Goal: Find specific page/section: Find specific page/section

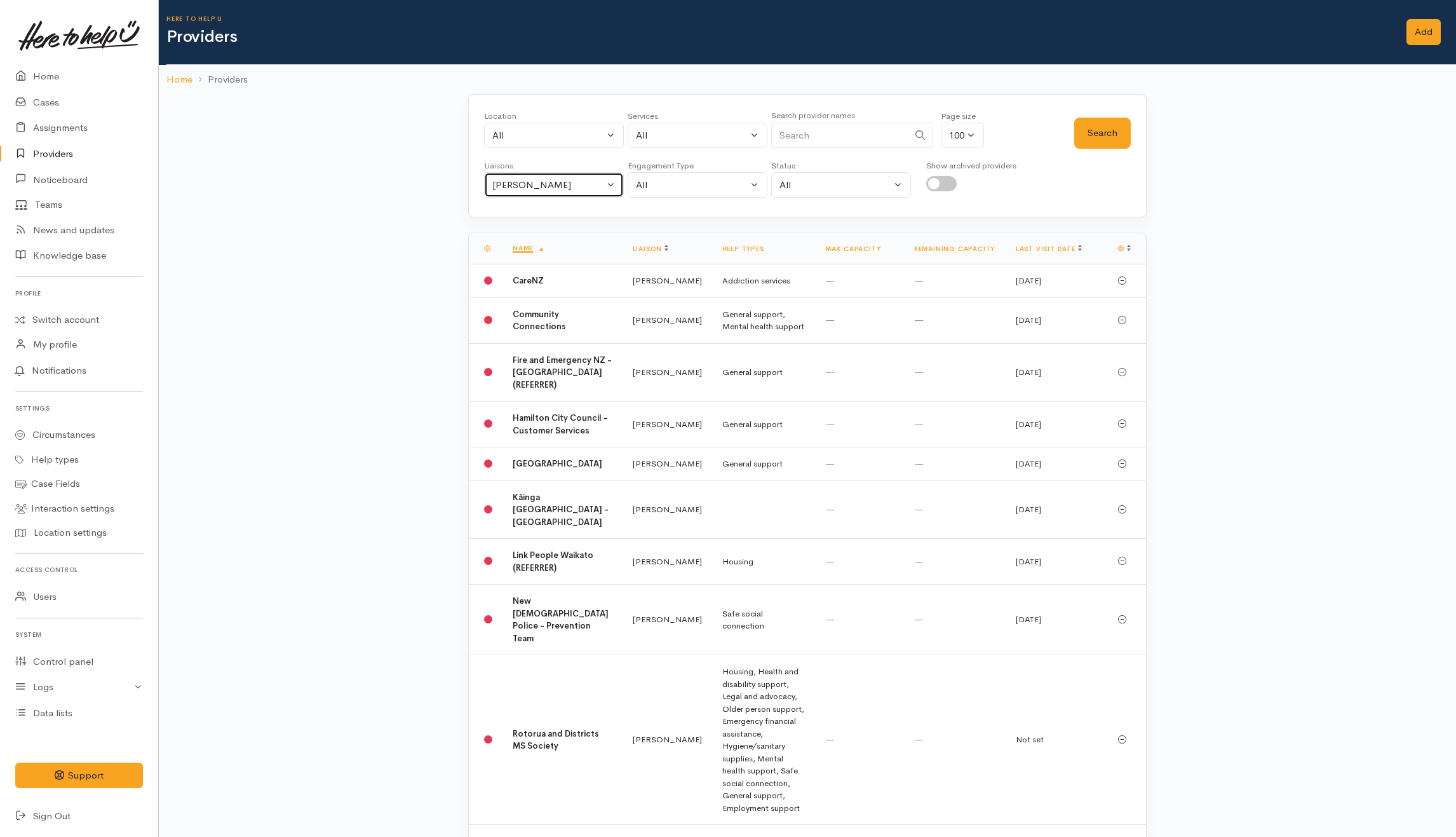
click at [577, 193] on div "Helena Kaufononga" at bounding box center [548, 185] width 112 height 14
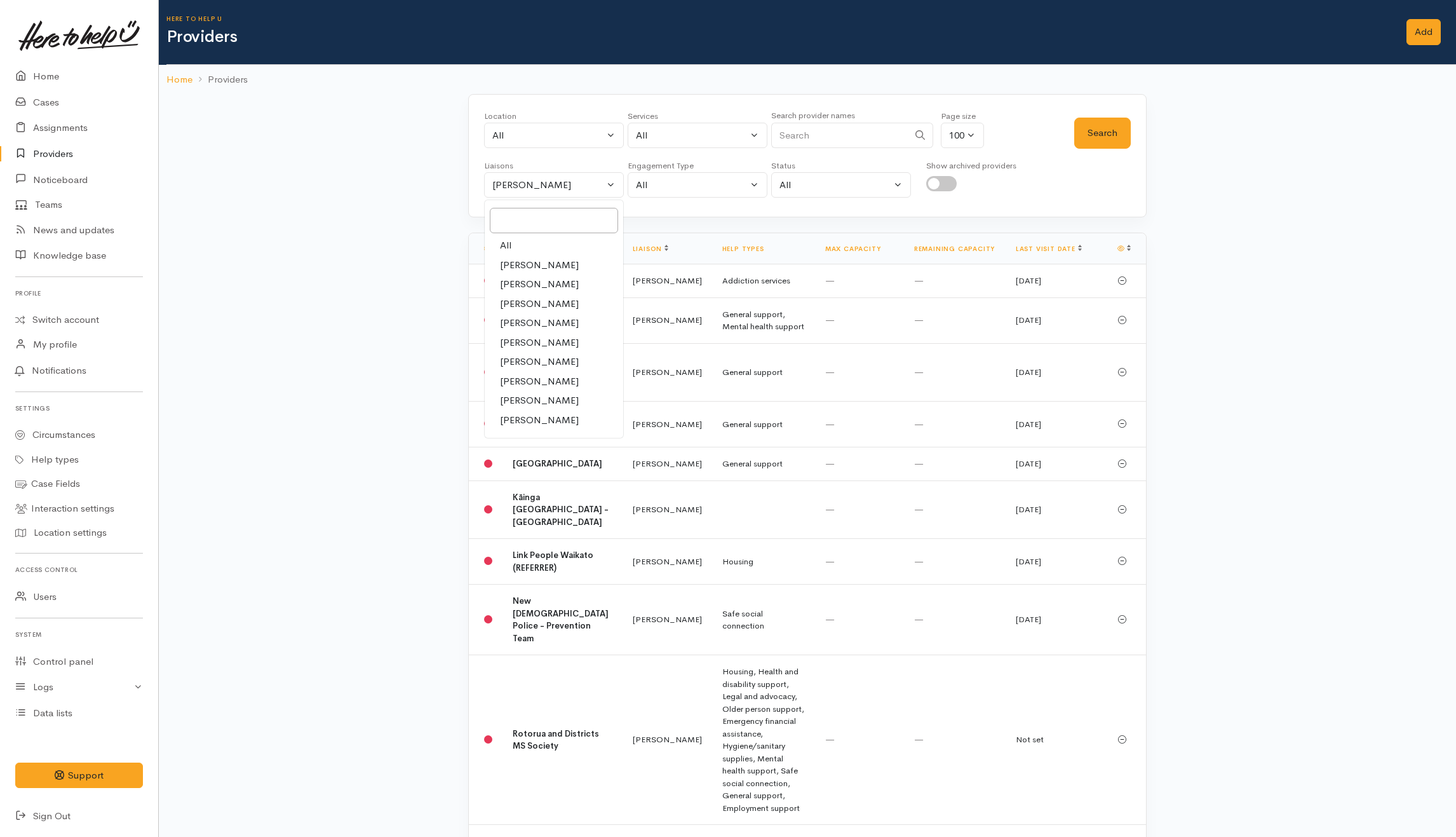
click at [528, 248] on link "All" at bounding box center [554, 246] width 139 height 20
select select "null"
click at [818, 143] on input "Search" at bounding box center [839, 136] width 137 height 26
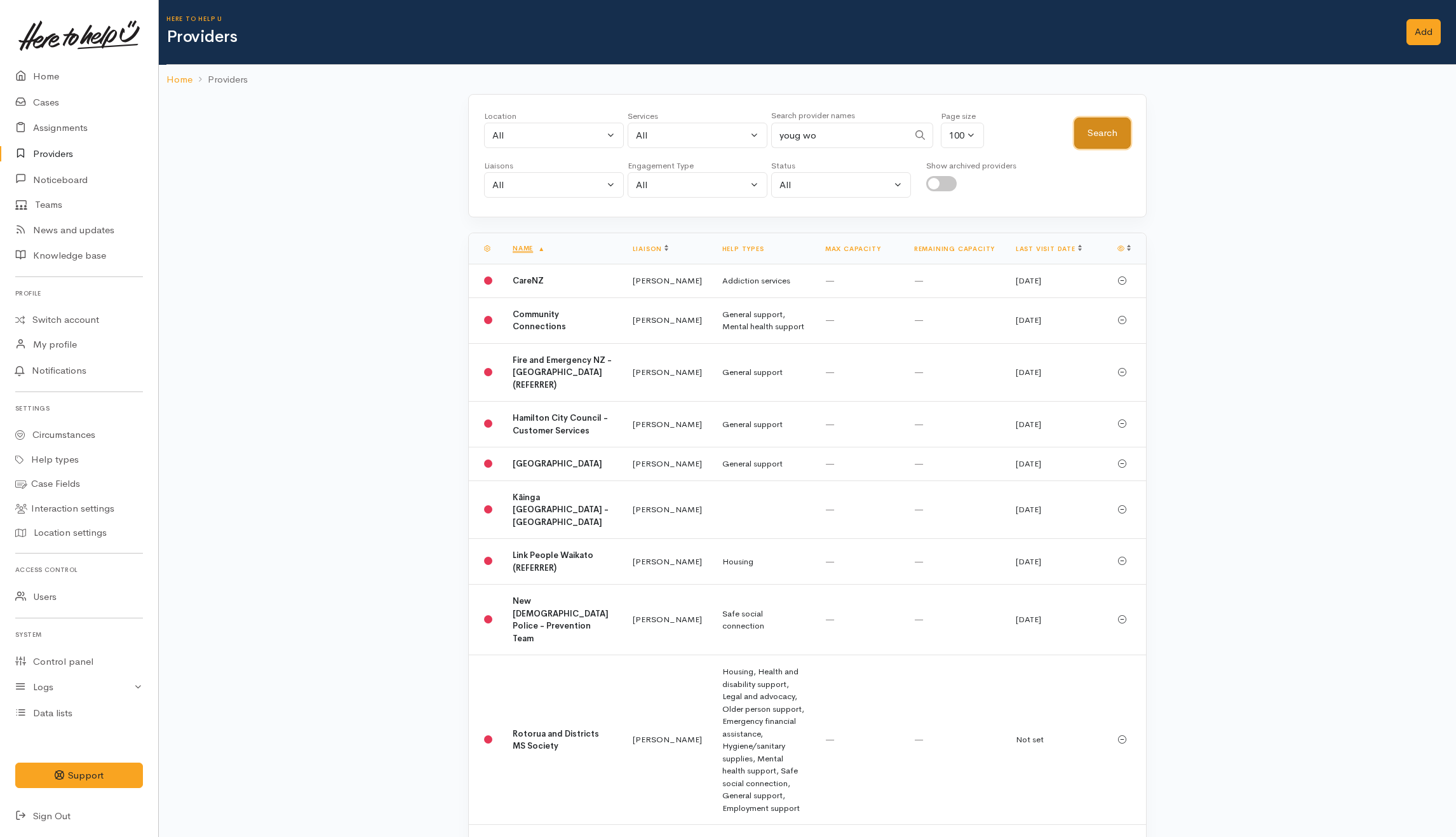
click at [1081, 128] on button "Search" at bounding box center [1102, 133] width 57 height 31
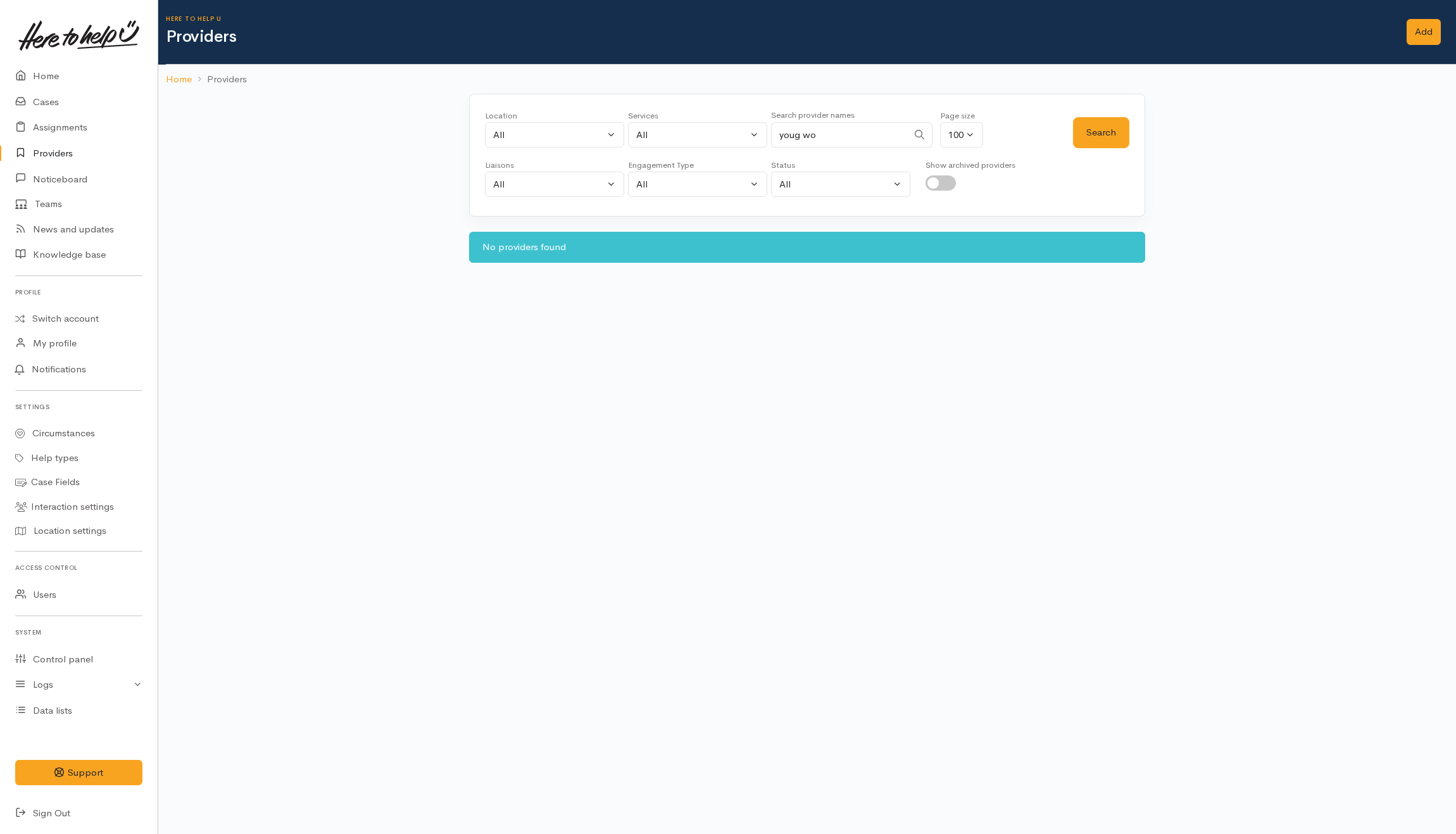
drag, startPoint x: 813, startPoint y: 130, endPoint x: 794, endPoint y: 133, distance: 19.2
click at [794, 133] on input "youg wo" at bounding box center [839, 136] width 137 height 26
type input "young"
click at [1115, 126] on button "Search" at bounding box center [1101, 132] width 56 height 31
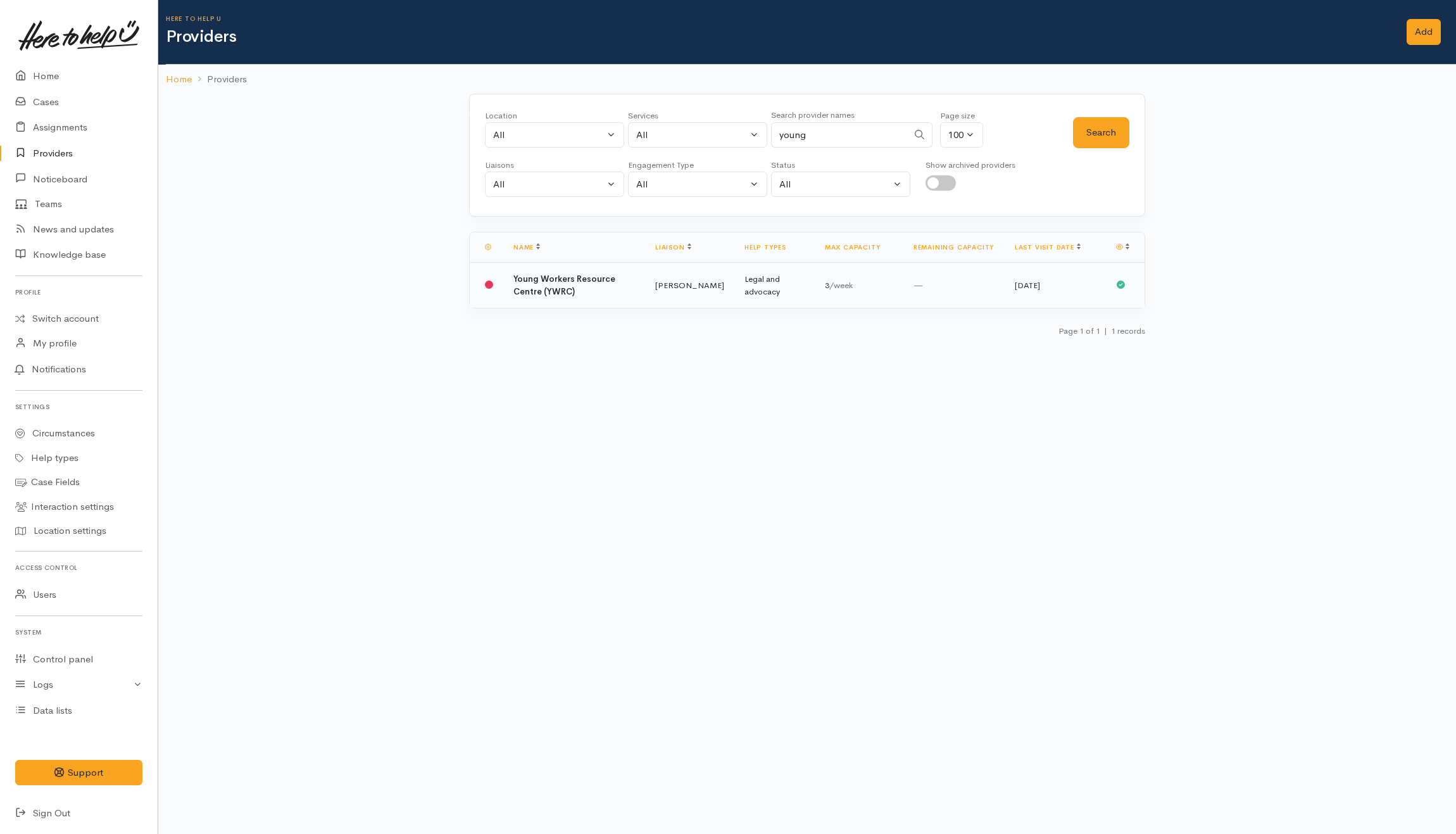
click at [591, 293] on td "Young Workers Resource Centre (YWRC)" at bounding box center [574, 286] width 142 height 46
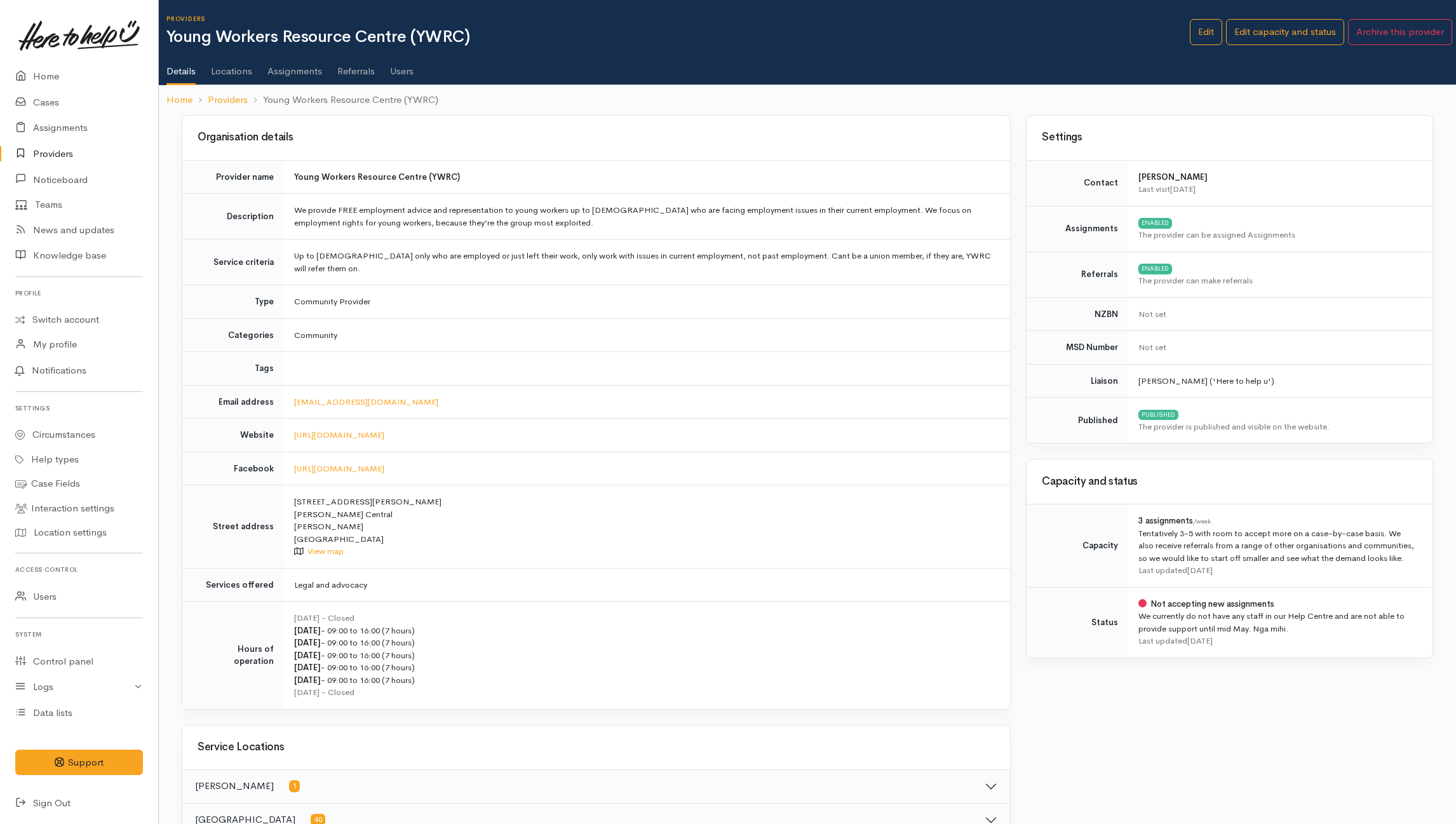
click at [314, 70] on link "Assignments" at bounding box center [294, 66] width 55 height 35
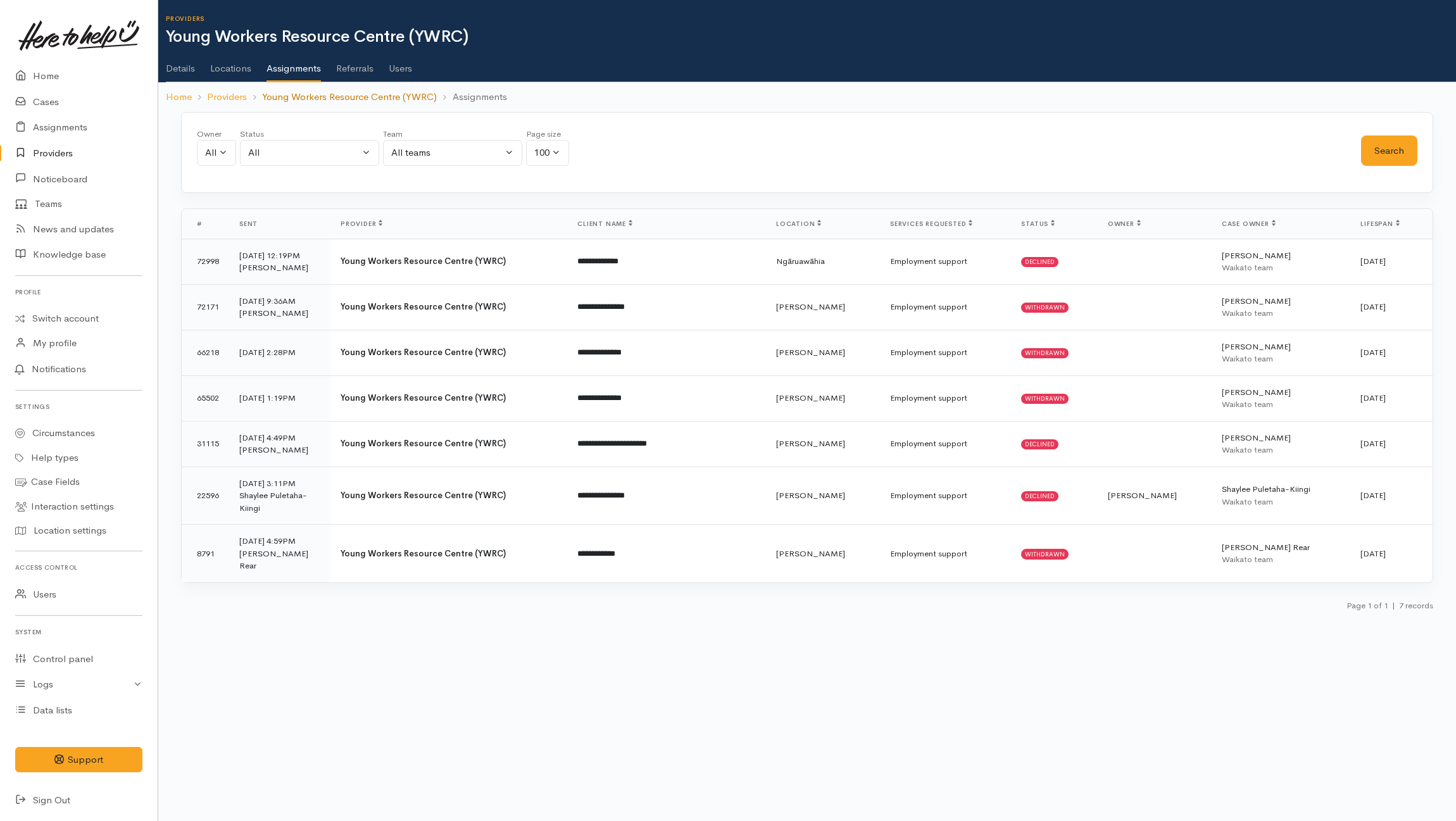
click at [325, 99] on link "Young Workers Resource Centre (YWRC)" at bounding box center [349, 97] width 175 height 14
